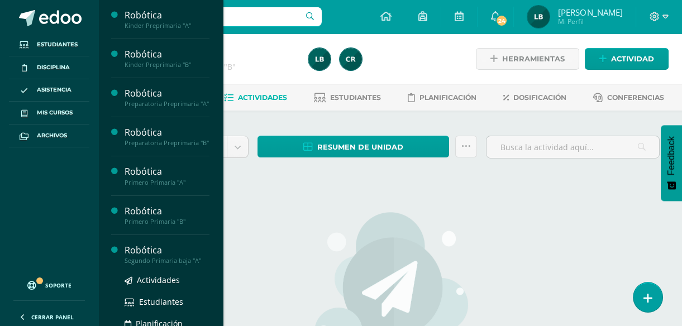
click at [166, 265] on div "Segundo Primaria baja "A"" at bounding box center [167, 261] width 85 height 8
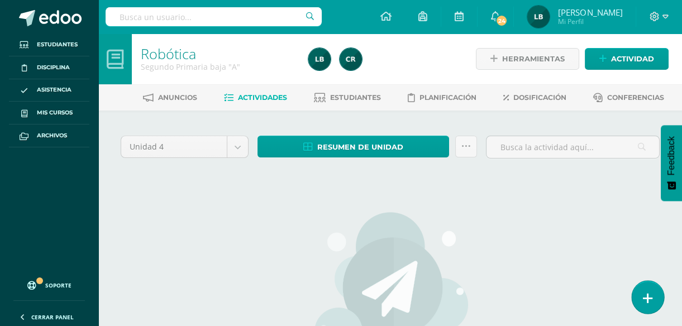
click at [644, 293] on icon at bounding box center [648, 298] width 10 height 13
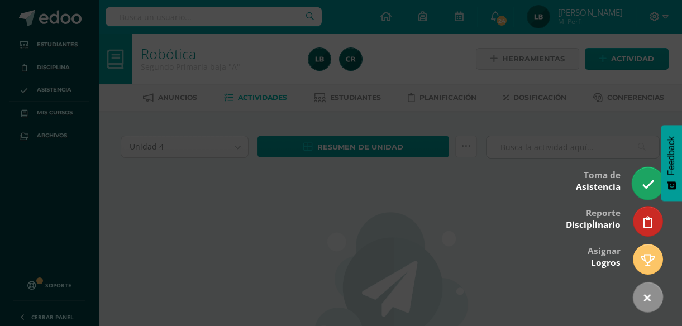
click at [644, 180] on icon at bounding box center [647, 184] width 13 height 13
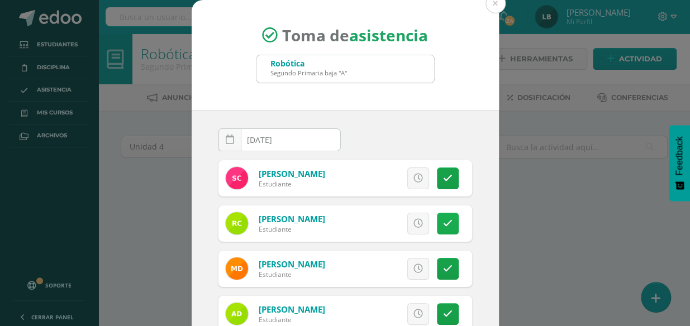
click at [443, 227] on icon at bounding box center [447, 223] width 9 height 9
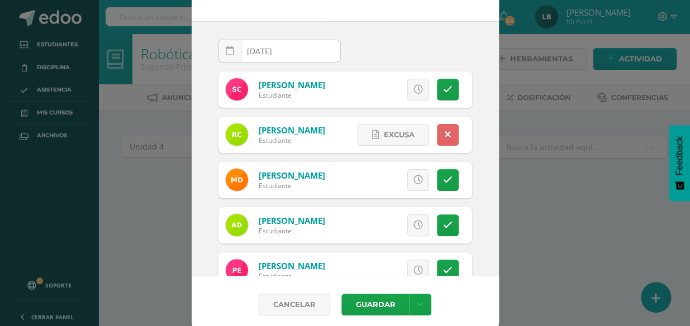
scroll to position [95, 0]
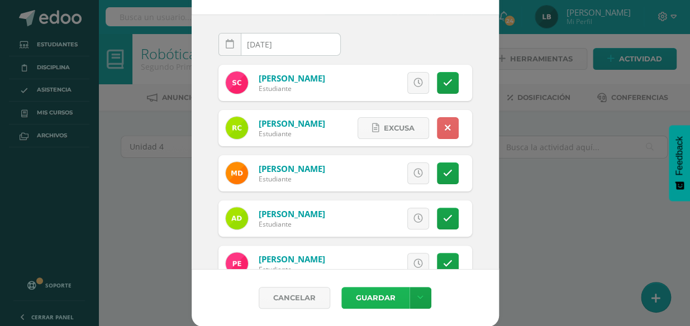
click at [383, 299] on button "Guardar" at bounding box center [375, 298] width 68 height 22
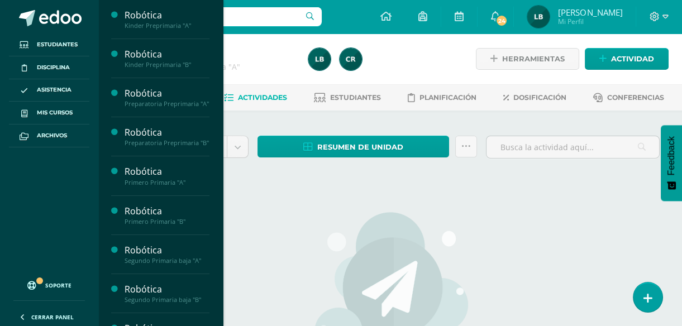
scroll to position [159, 0]
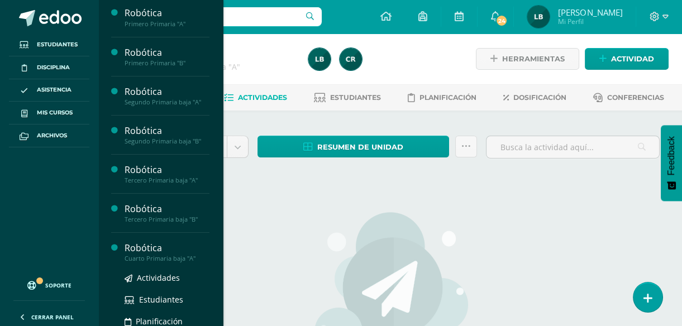
click at [163, 255] on div "Robótica" at bounding box center [167, 248] width 85 height 13
